Goal: Task Accomplishment & Management: Complete application form

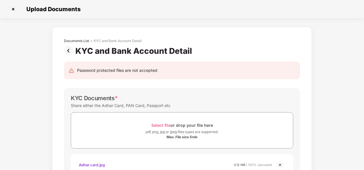
scroll to position [226, 0]
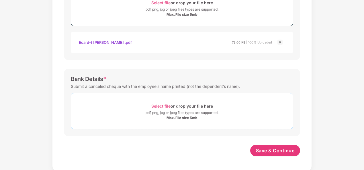
click at [164, 106] on span "Select file" at bounding box center [160, 106] width 19 height 5
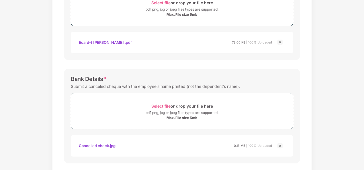
click at [343, 108] on div "Documents List > KYC and Bank Account Detail KYC and Bank Account Detail Passwo…" at bounding box center [182, 0] width 364 height 398
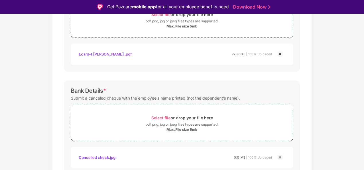
scroll to position [14, 0]
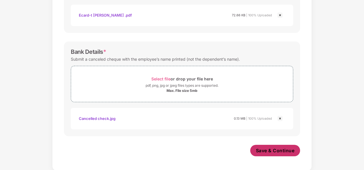
click at [287, 152] on span "Save & Continue" at bounding box center [275, 151] width 39 height 6
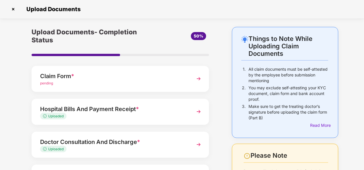
click at [287, 152] on div "Please Note" at bounding box center [290, 156] width 78 height 8
click at [222, 108] on div "Upload Documents- Completion Status 50% Claim Form * pending Hospital Bills And…" at bounding box center [120, 144] width 206 height 235
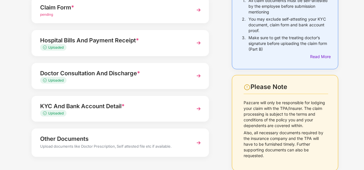
scroll to position [80, 0]
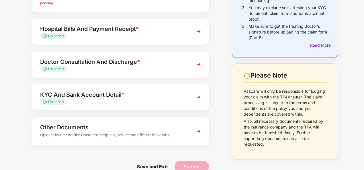
click at [191, 139] on div "Other Documents Upload documents like Doctor Prescription, Self attested file e…" at bounding box center [121, 131] width 178 height 28
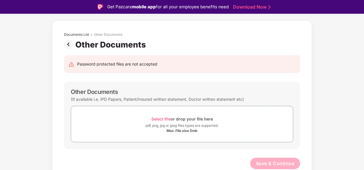
scroll to position [20, 0]
click at [317, 108] on div "Documents List > Other Documents Other Documents Password protected files are n…" at bounding box center [182, 102] width 364 height 163
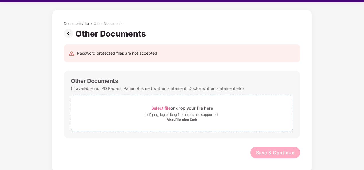
scroll to position [14, 0]
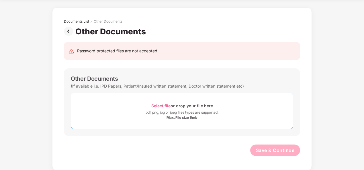
click at [161, 106] on span "Select file" at bounding box center [160, 106] width 19 height 5
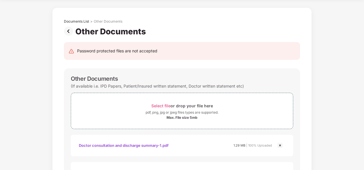
click at [345, 111] on div "Documents List > Other Documents Other Documents Password protected files are n…" at bounding box center [182, 116] width 364 height 218
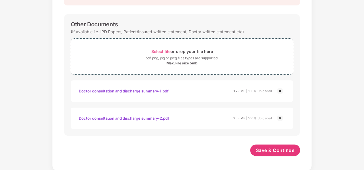
scroll to position [74, 0]
click at [286, 150] on span "Save & Continue" at bounding box center [275, 150] width 39 height 6
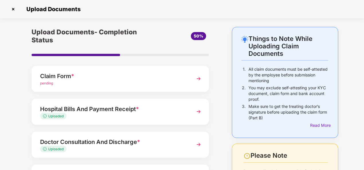
click at [222, 122] on div "Upload Documents- Completion Status 50% Claim Form * pending Hospital Bills And…" at bounding box center [120, 143] width 206 height 232
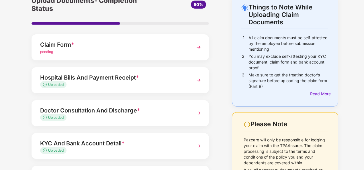
scroll to position [20, 0]
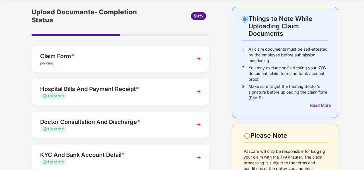
click at [198, 57] on img at bounding box center [199, 59] width 10 height 10
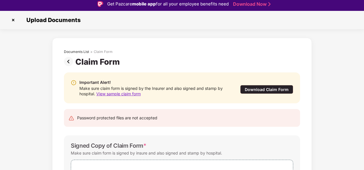
scroll to position [2, 0]
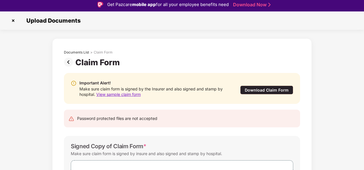
click at [69, 61] on img at bounding box center [69, 62] width 11 height 9
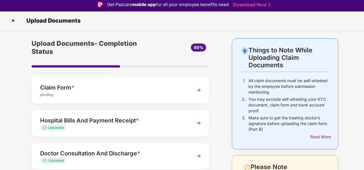
click at [348, 76] on div "Things to Note While Uploading Claim Documents 1. All claim documents must be s…" at bounding box center [182, 154] width 364 height 232
click at [218, 56] on div "Upload Documents- Completion Status 50% Claim Form * pending Hospital Bills And…" at bounding box center [120, 154] width 206 height 232
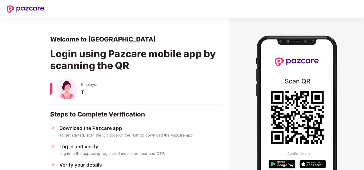
scroll to position [68, 0]
